Goal: Information Seeking & Learning: Understand process/instructions

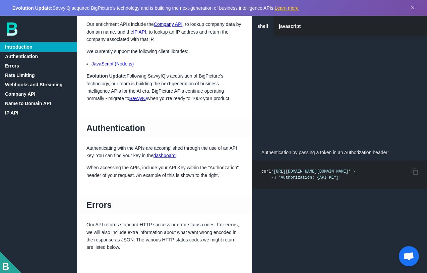
scroll to position [106, 0]
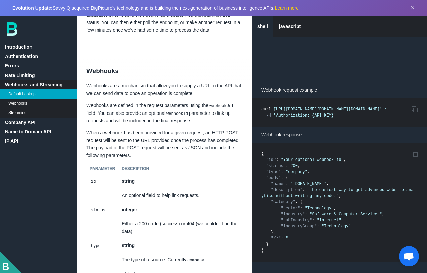
scroll to position [916, 0]
click at [14, 140] on link "IP API" at bounding box center [38, 140] width 77 height 9
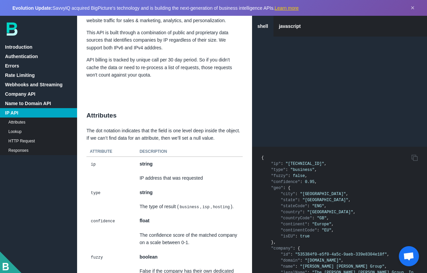
click at [20, 121] on link "Attributes" at bounding box center [38, 121] width 77 height 9
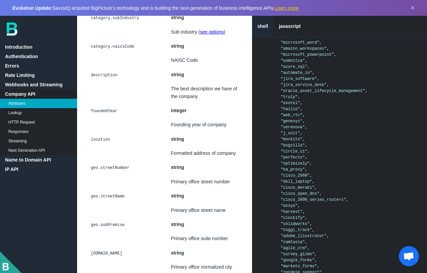
scroll to position [2001, 0]
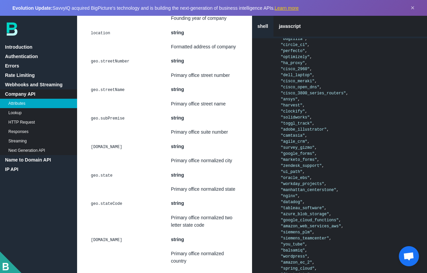
click at [13, 117] on link "HTTP Request" at bounding box center [38, 121] width 77 height 9
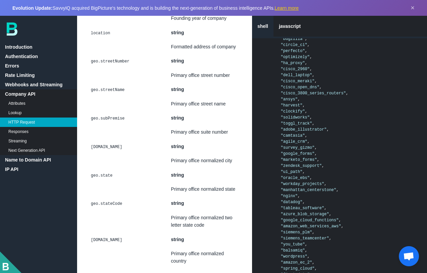
scroll to position [3438, 0]
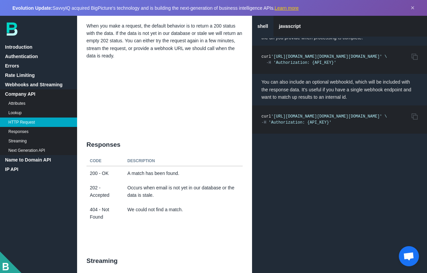
click at [13, 113] on link "Lookup" at bounding box center [38, 112] width 77 height 9
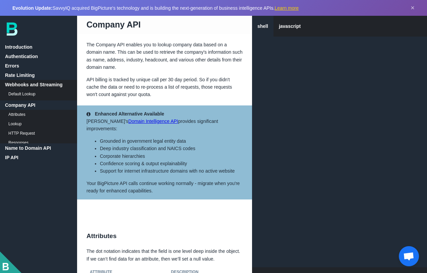
scroll to position [1315, 0]
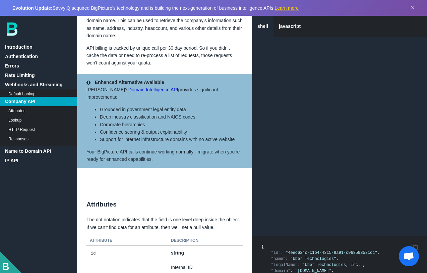
scroll to position [1354, 0]
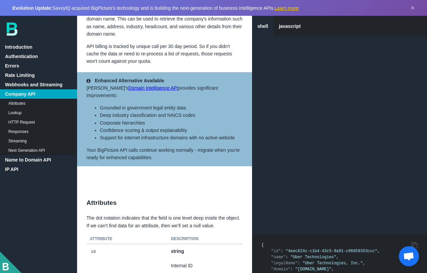
click at [18, 159] on link "Name to Domain API" at bounding box center [38, 159] width 77 height 9
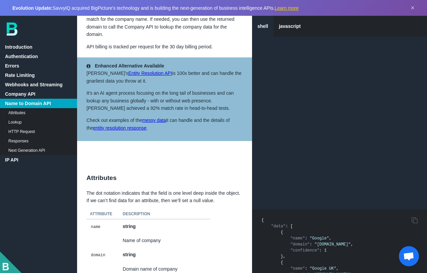
click at [10, 159] on link "IP API" at bounding box center [38, 159] width 77 height 9
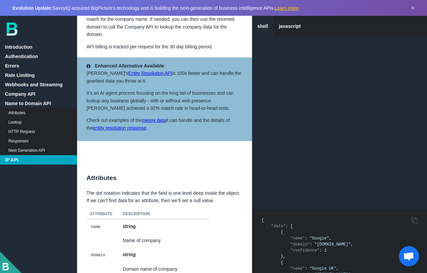
scroll to position [4630, 0]
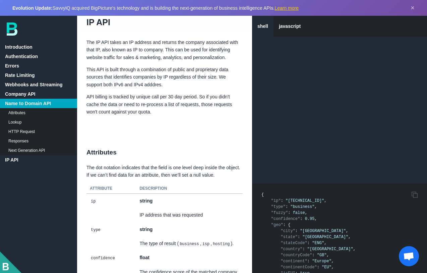
scroll to position [4571, 0]
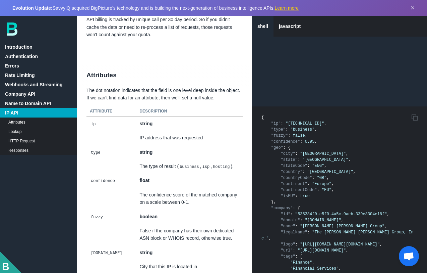
scroll to position [4671, 0]
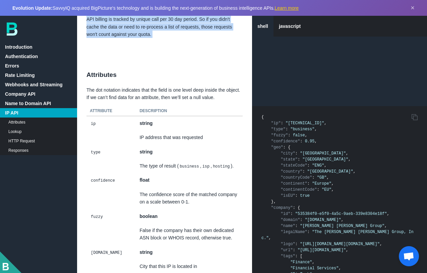
drag, startPoint x: 85, startPoint y: 43, endPoint x: 170, endPoint y: 64, distance: 87.3
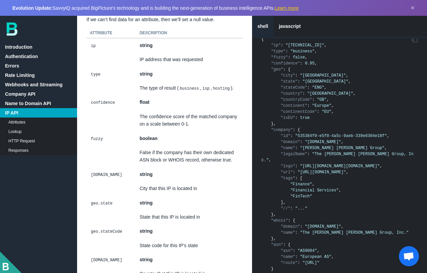
scroll to position [4750, 0]
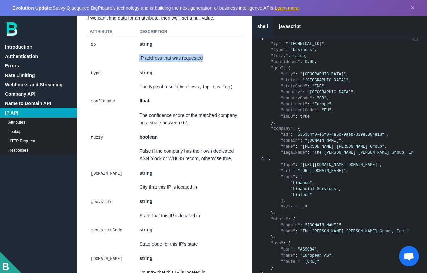
drag, startPoint x: 140, startPoint y: 83, endPoint x: 240, endPoint y: 83, distance: 100.3
click at [240, 65] on td "IP address that was requested" at bounding box center [189, 58] width 107 height 14
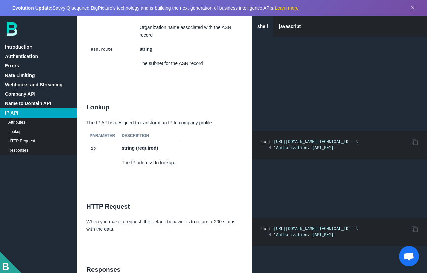
scroll to position [5289, 0]
click at [415, 145] on icon "Copy to Clipboard" at bounding box center [415, 142] width 6 height 6
copy td "IP address that was requested"
click at [416, 145] on icon "Copy to Clipboard" at bounding box center [415, 142] width 6 height 6
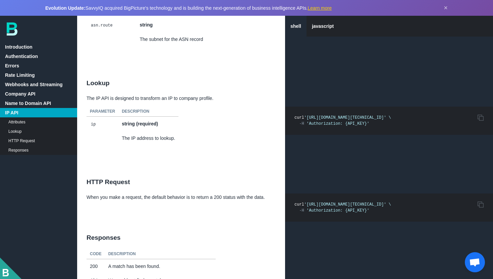
scroll to position [4923, 0]
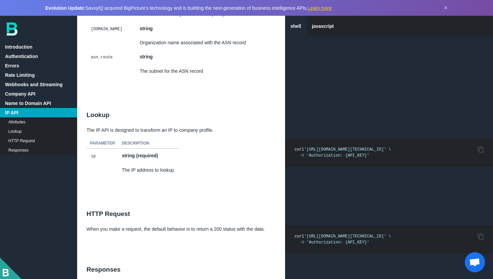
click at [36, 141] on link "HTTP Request" at bounding box center [38, 140] width 77 height 9
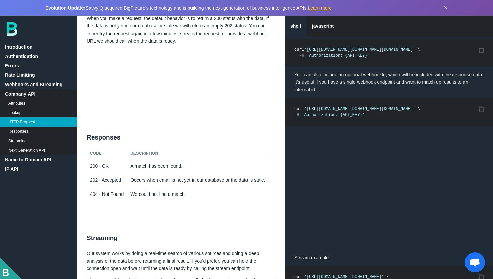
click at [12, 170] on link "IP API" at bounding box center [38, 168] width 77 height 9
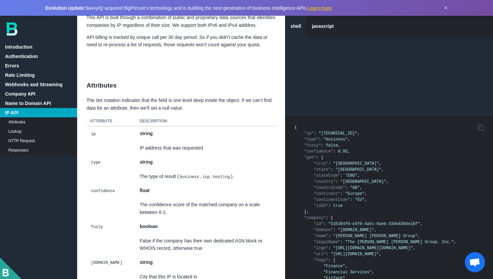
click at [18, 123] on link "Attributes" at bounding box center [38, 121] width 77 height 9
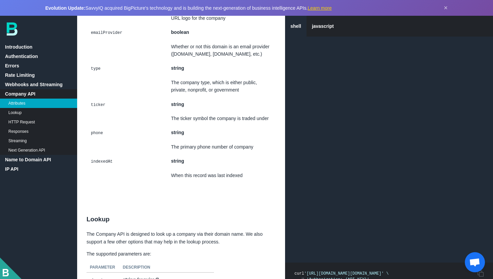
scroll to position [2804, 0]
